Goal: Check status: Check status

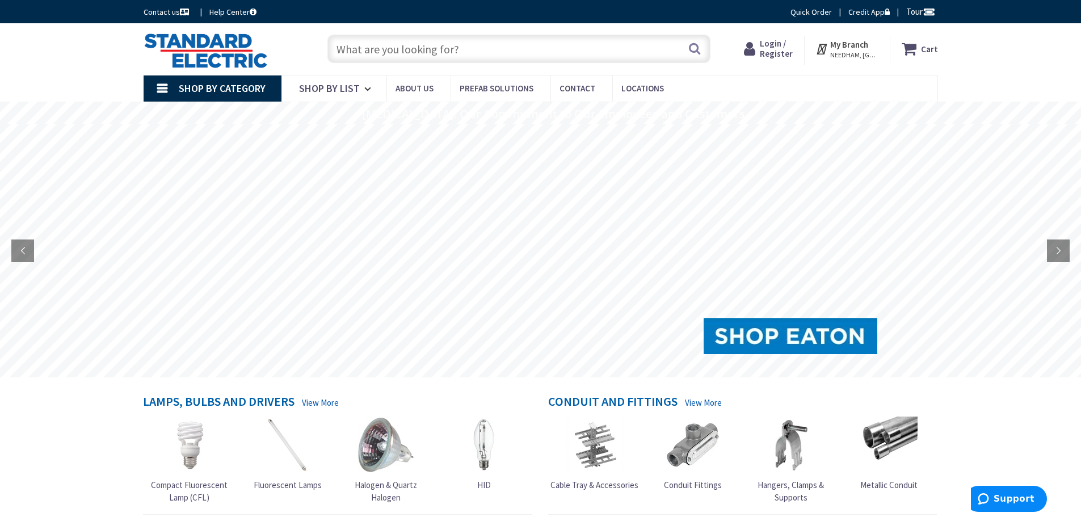
click at [782, 54] on span "Login / Register" at bounding box center [776, 48] width 33 height 21
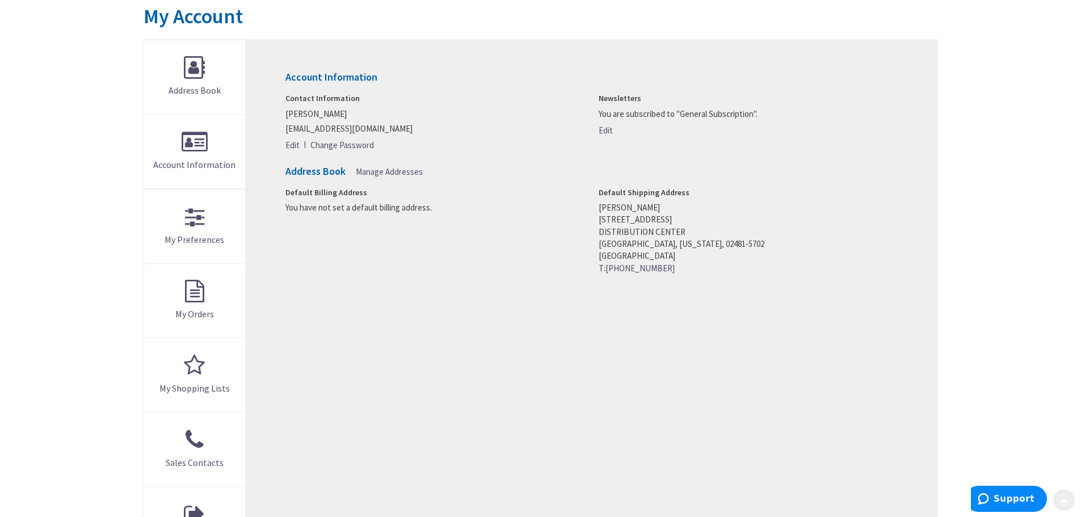
scroll to position [170, 0]
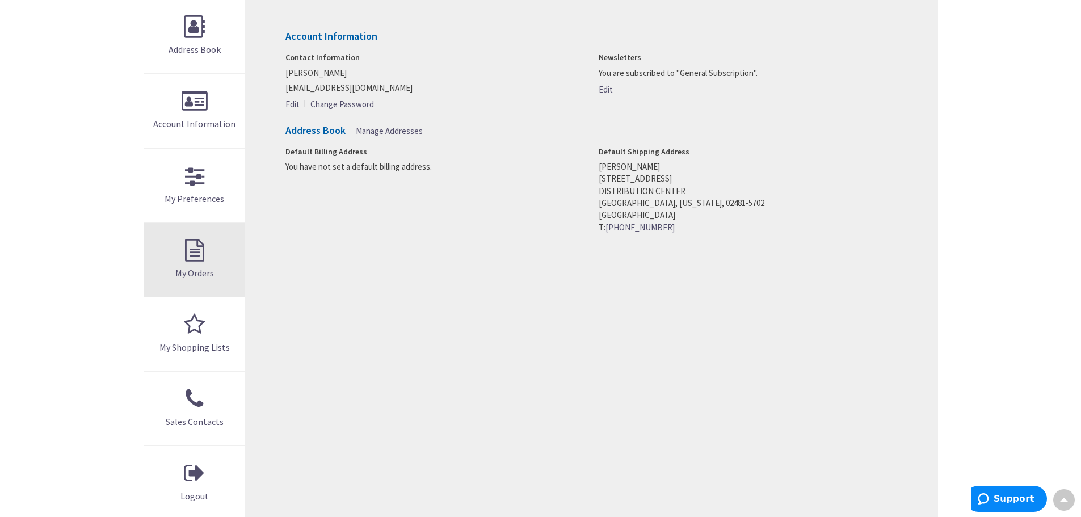
click at [190, 260] on link "My Orders" at bounding box center [195, 260] width 102 height 74
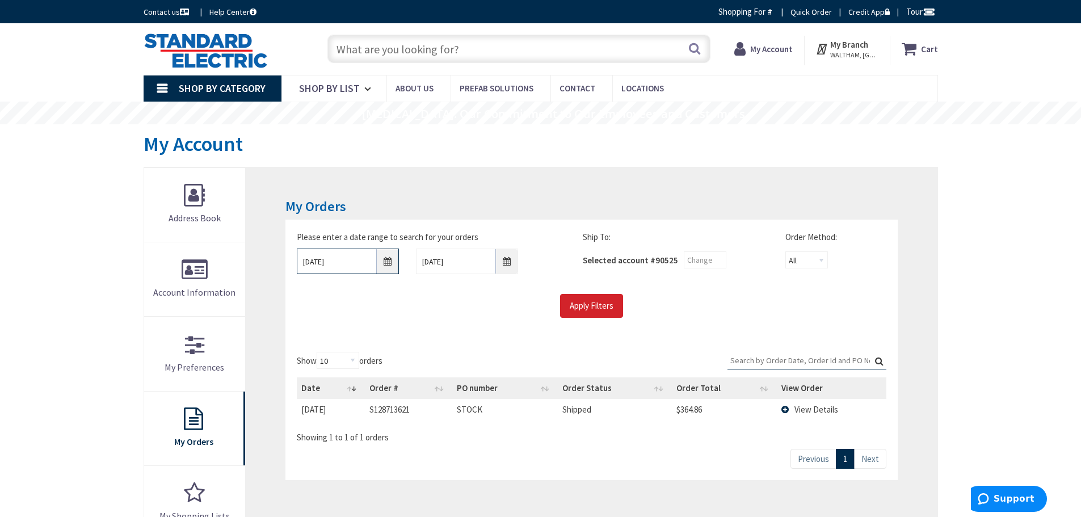
click at [388, 262] on input "9/3/2025" at bounding box center [348, 262] width 102 height 26
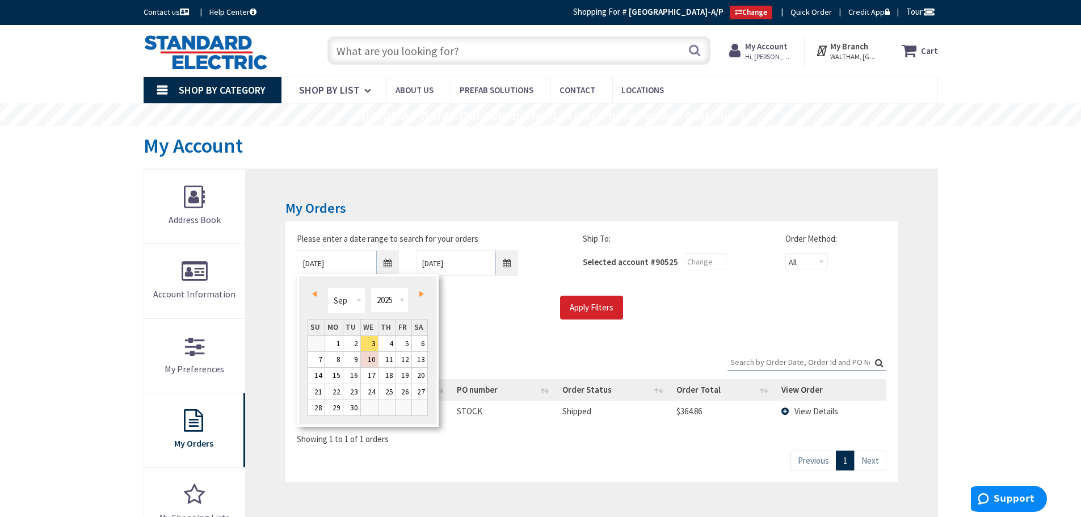
click at [315, 292] on span "Prev" at bounding box center [314, 294] width 5 height 6
click at [335, 410] on link "25" at bounding box center [334, 407] width 18 height 15
type input "08/25/2025"
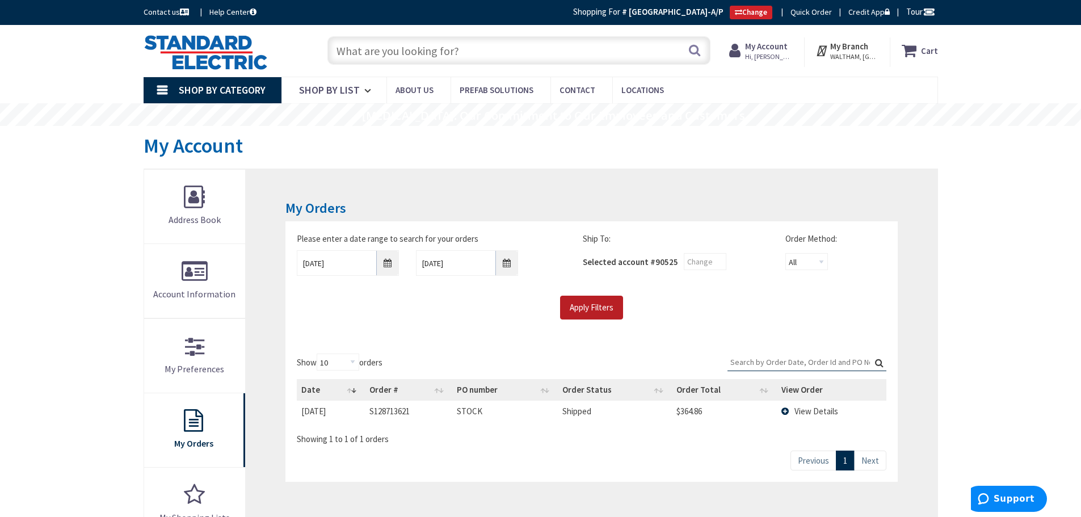
click at [591, 313] on input "Apply Filters" at bounding box center [591, 308] width 63 height 24
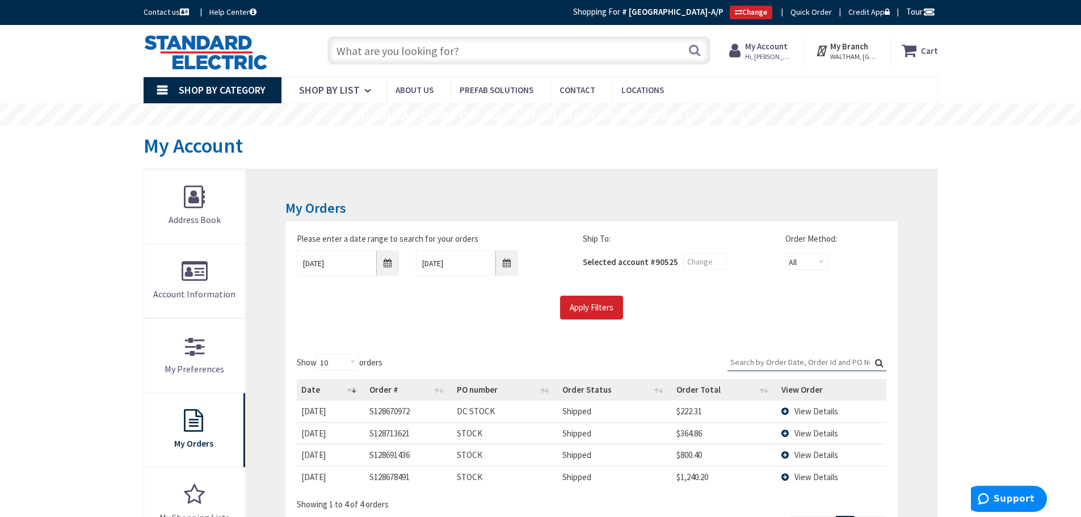
click at [806, 412] on span "View Details" at bounding box center [816, 411] width 44 height 11
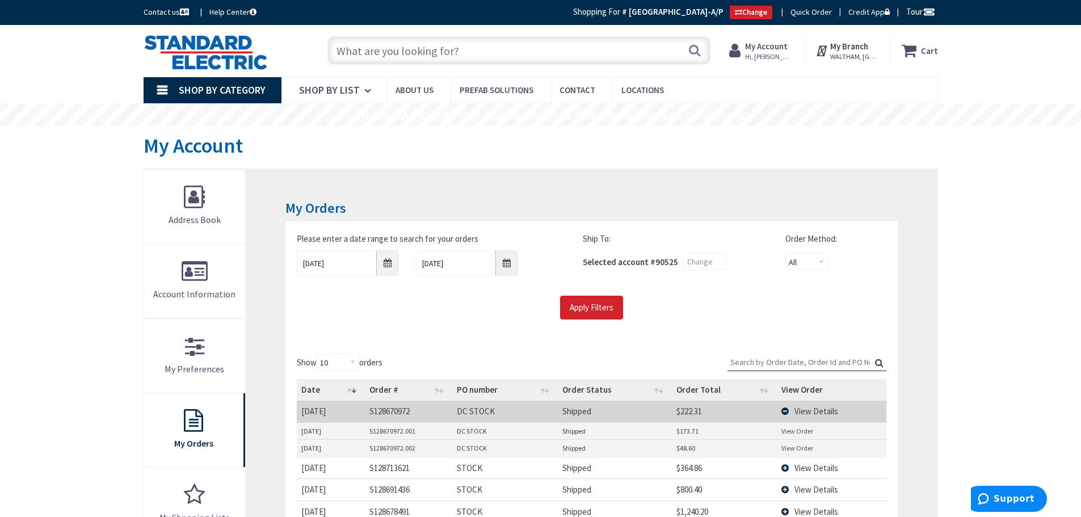
click at [786, 413] on td "View Details" at bounding box center [831, 411] width 109 height 21
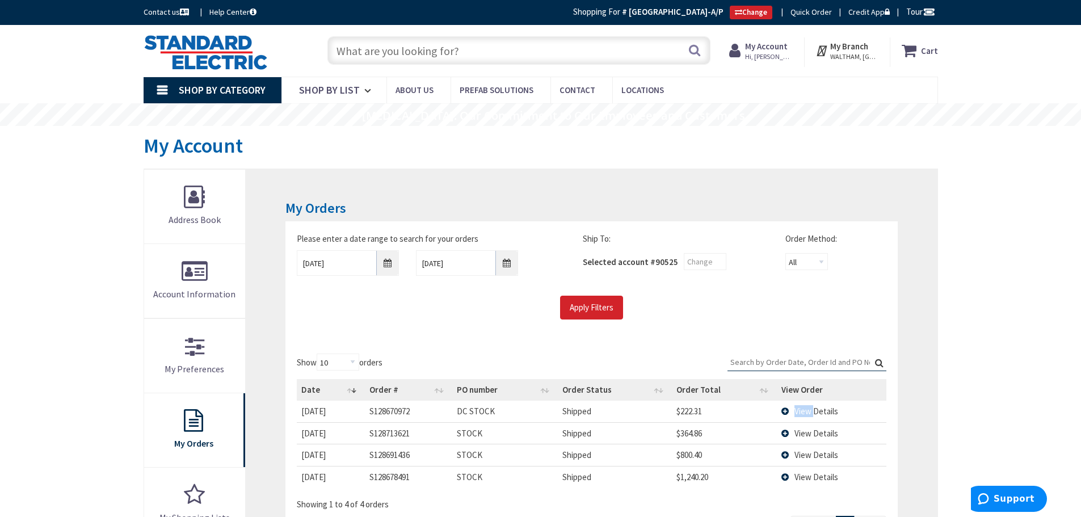
click at [786, 413] on td "View Details" at bounding box center [831, 411] width 109 height 21
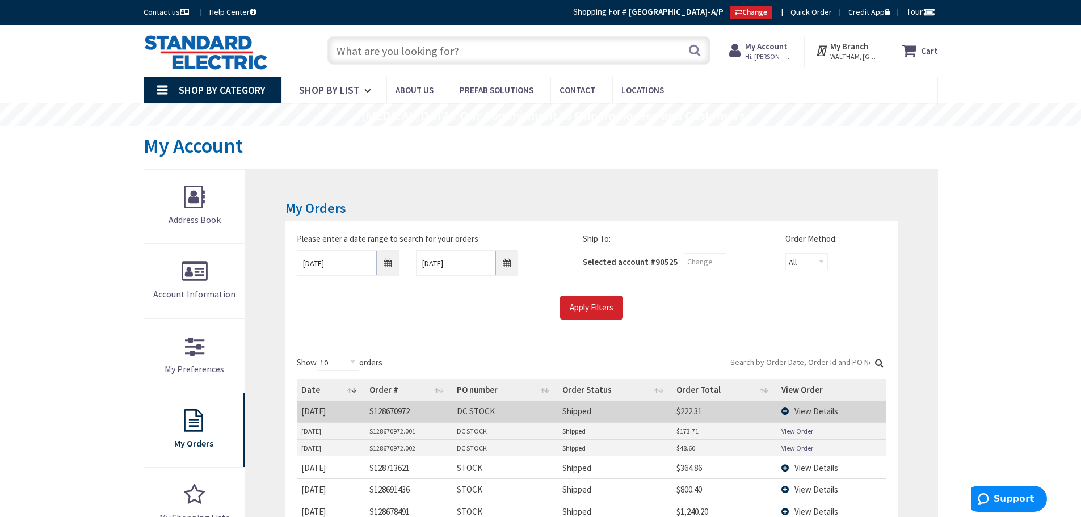
click at [903, 391] on div "My Orders Please enter a date range to search for your orders 08/25/2025 9/10/2…" at bounding box center [591, 429] width 691 height 521
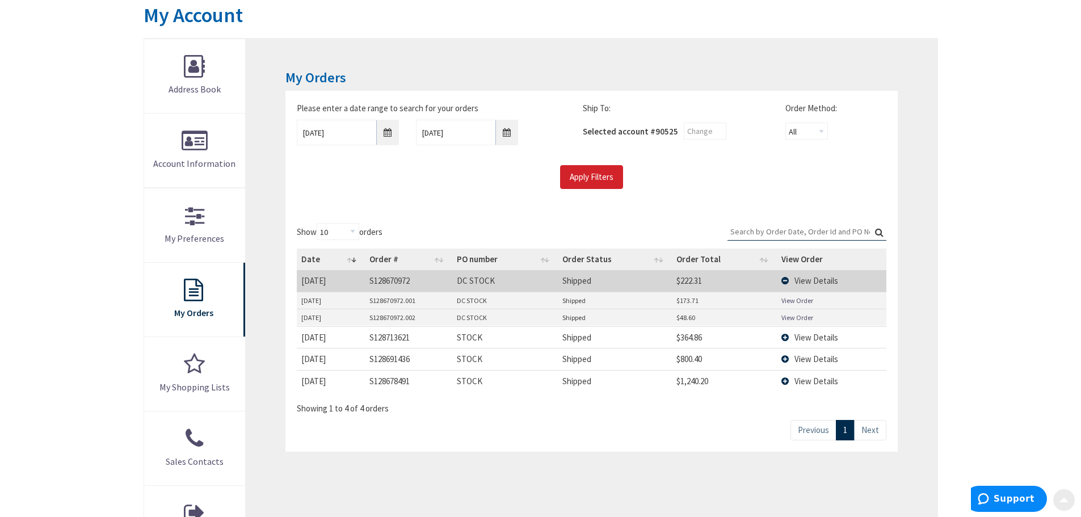
scroll to position [227, 0]
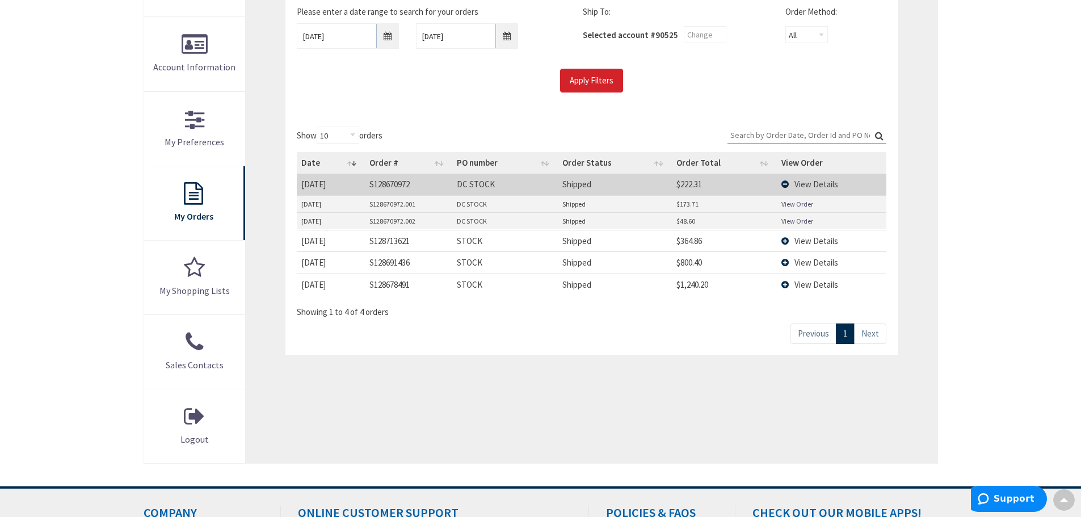
click at [803, 205] on link "View Order" at bounding box center [797, 204] width 32 height 10
click at [801, 220] on link "View Order" at bounding box center [797, 221] width 32 height 10
click at [791, 221] on link "View Order" at bounding box center [797, 221] width 32 height 10
click at [801, 200] on link "View Order" at bounding box center [797, 204] width 32 height 10
click at [791, 224] on link "View Order" at bounding box center [797, 221] width 32 height 10
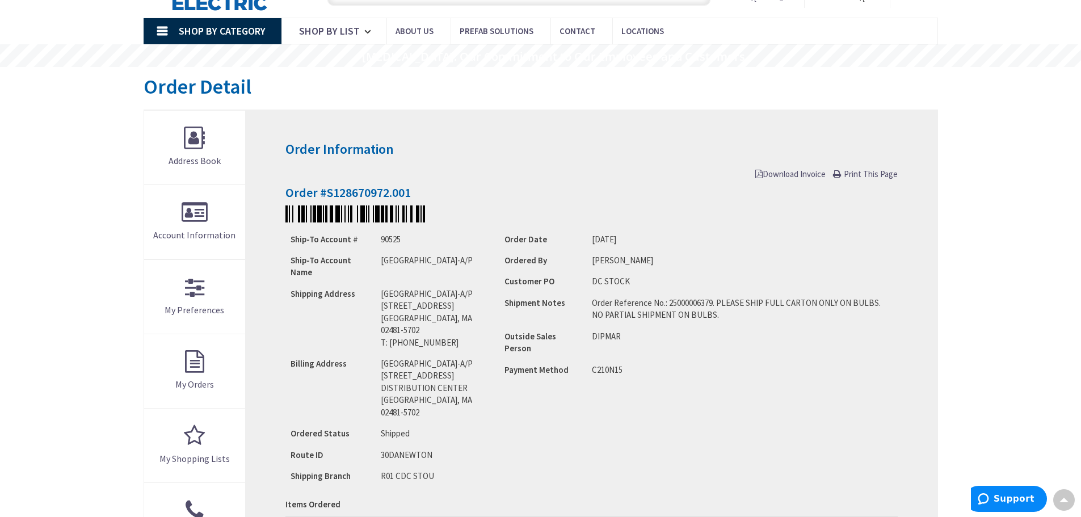
scroll to position [58, 0]
click at [776, 174] on span "Download Invoice" at bounding box center [790, 174] width 70 height 11
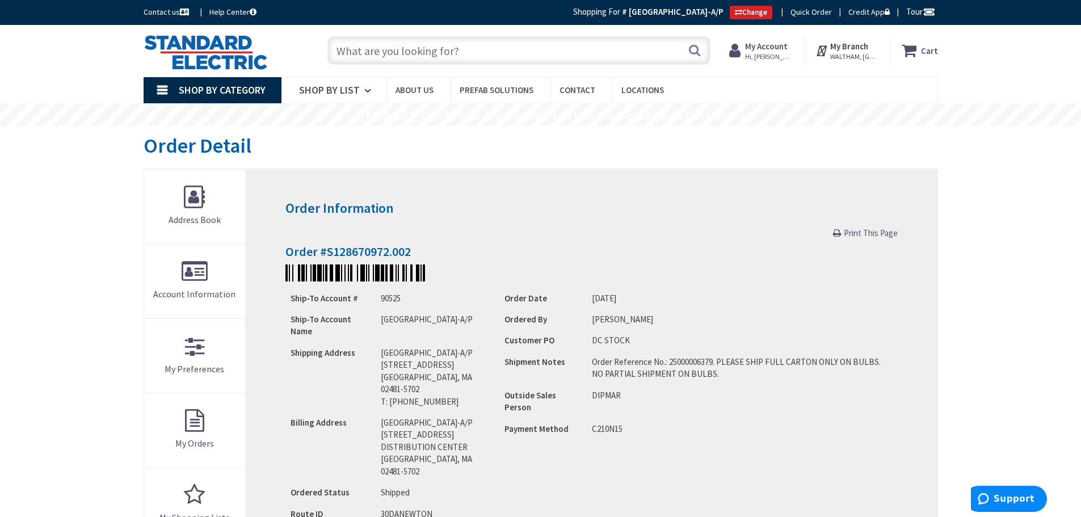
click at [861, 234] on span "Print This Page" at bounding box center [871, 233] width 54 height 11
